Goal: Browse casually

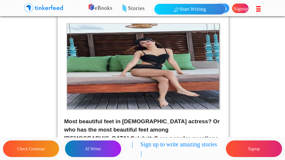
click at [195, 74] on img at bounding box center [143, 66] width 152 height 85
click at [201, 74] on img at bounding box center [143, 66] width 152 height 85
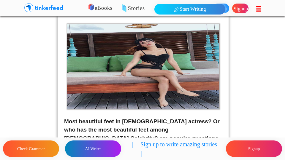
click at [201, 74] on img at bounding box center [143, 66] width 152 height 85
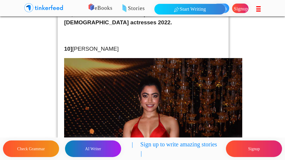
scroll to position [272, 0]
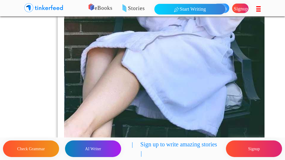
scroll to position [733, 0]
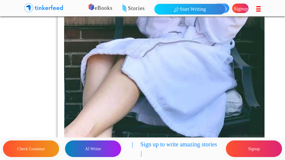
click at [201, 25] on img at bounding box center [164, 36] width 201 height 321
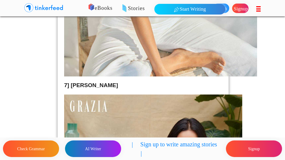
scroll to position [1261, 0]
